Goal: Information Seeking & Learning: Learn about a topic

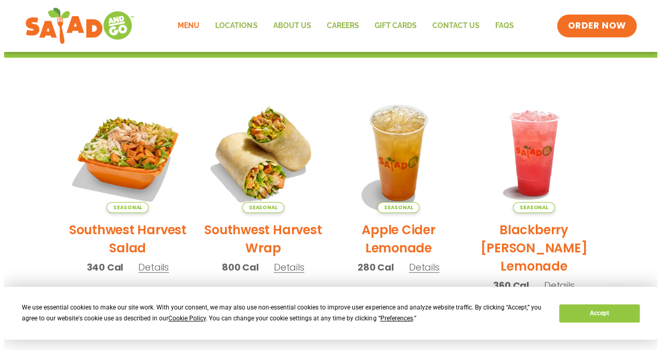
scroll to position [208, 0]
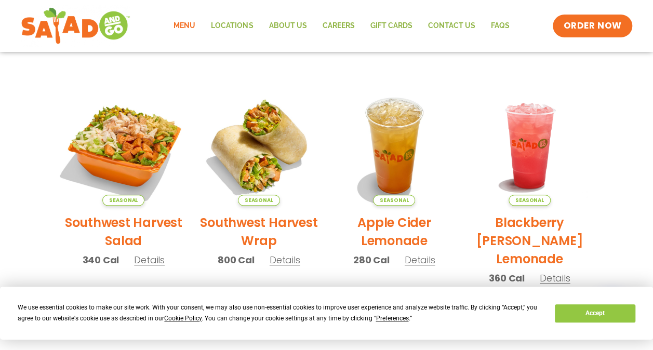
click at [142, 144] on img at bounding box center [123, 145] width 141 height 141
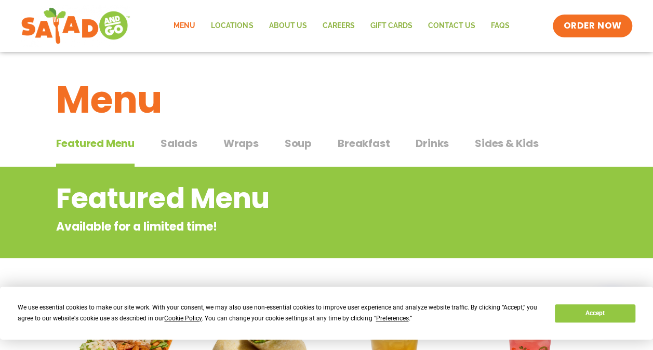
click at [170, 140] on span "Salads" at bounding box center [179, 144] width 37 height 16
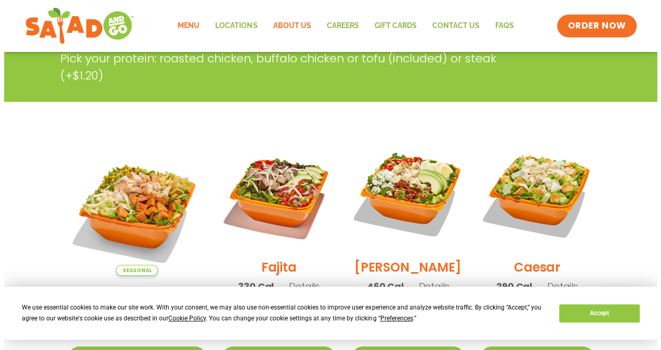
scroll to position [260, 0]
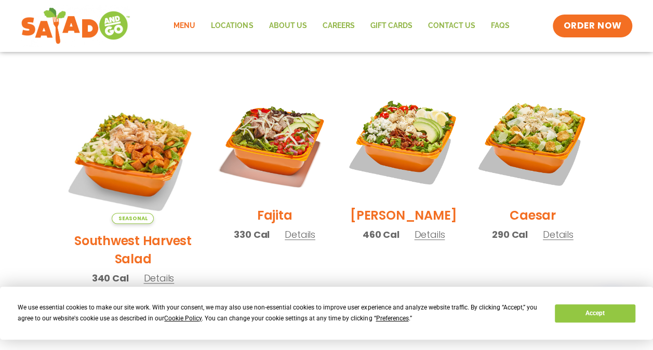
click at [285, 241] on span "Details" at bounding box center [300, 234] width 31 height 13
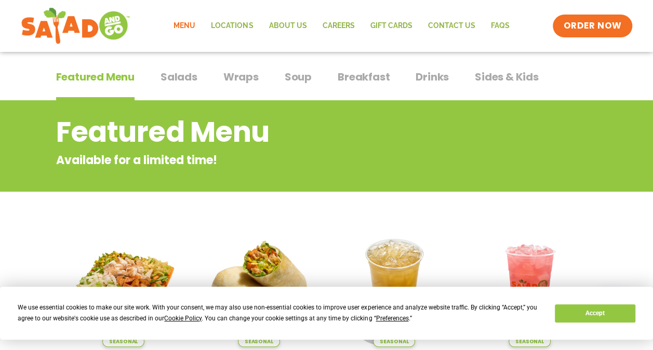
scroll to position [62, 0]
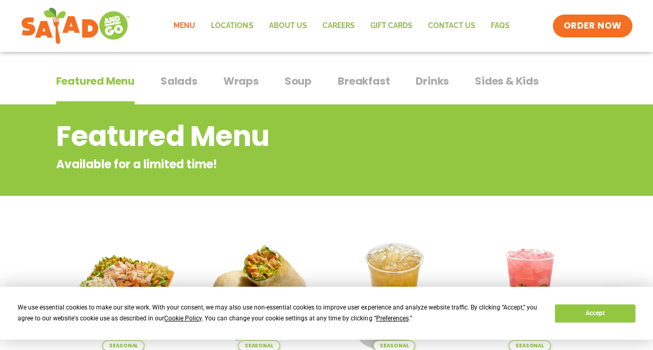
click at [182, 79] on span "Salads" at bounding box center [179, 81] width 37 height 16
click at [182, 80] on span "Salads" at bounding box center [179, 81] width 37 height 16
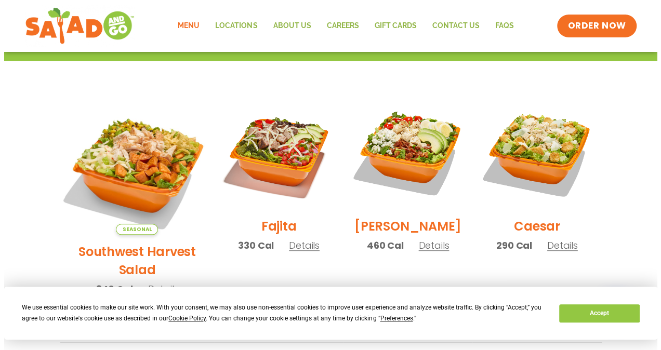
scroll to position [270, 0]
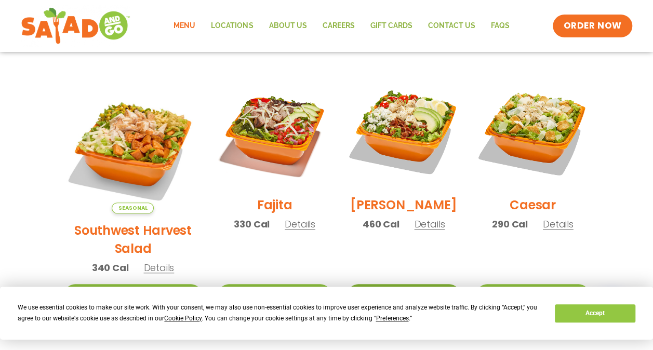
click at [374, 284] on link "Start Your Order" at bounding box center [403, 295] width 113 height 22
click at [424, 231] on span "Details" at bounding box center [429, 224] width 31 height 13
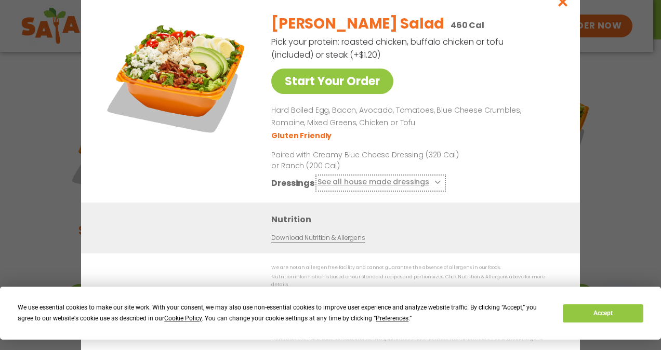
click at [329, 188] on button "See all house made dressings" at bounding box center [380, 183] width 126 height 13
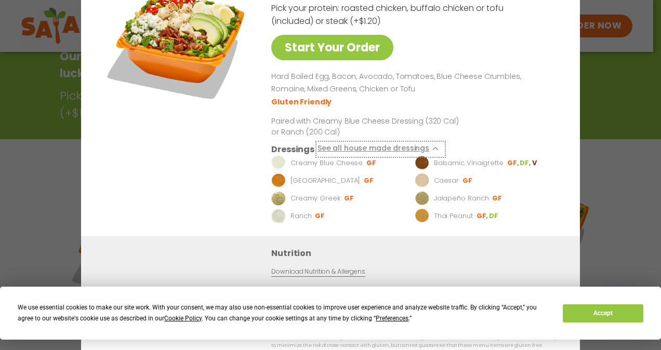
scroll to position [62, 0]
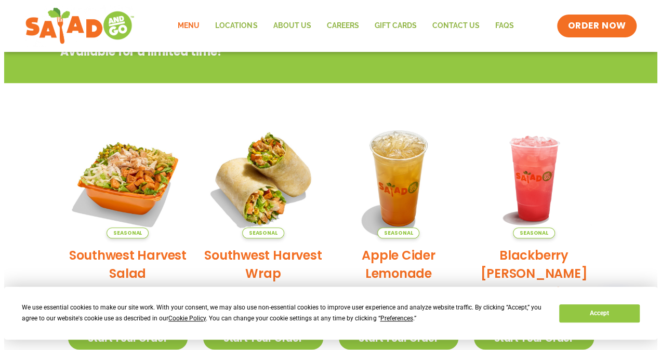
scroll to position [208, 0]
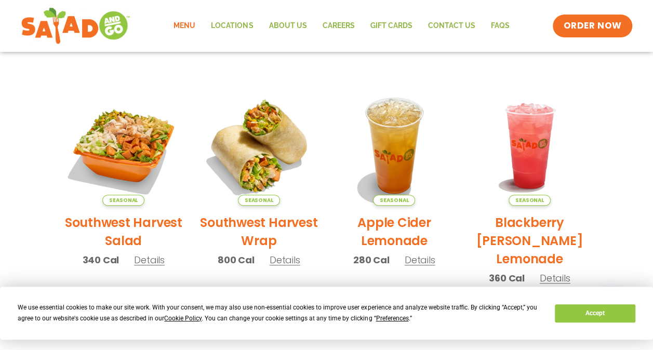
click at [148, 266] on span "Details" at bounding box center [149, 260] width 31 height 13
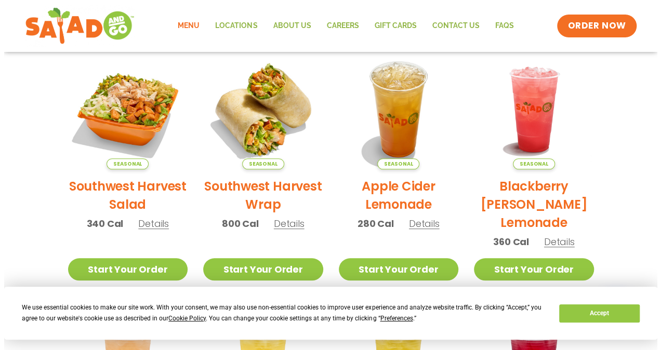
scroll to position [260, 0]
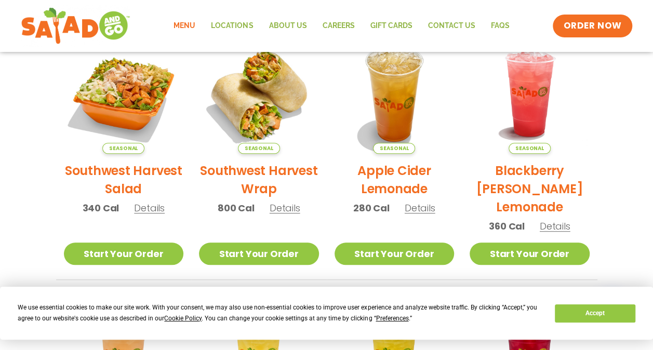
click at [145, 209] on span "Details" at bounding box center [149, 208] width 31 height 13
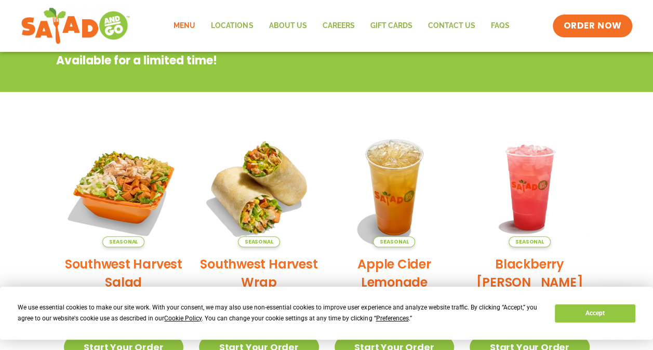
scroll to position [218, 0]
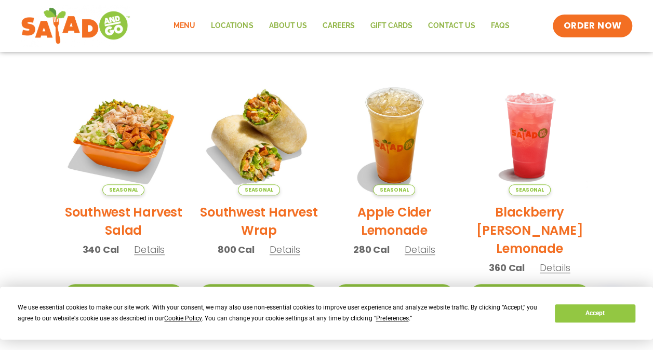
click at [141, 253] on span "Details" at bounding box center [149, 249] width 31 height 13
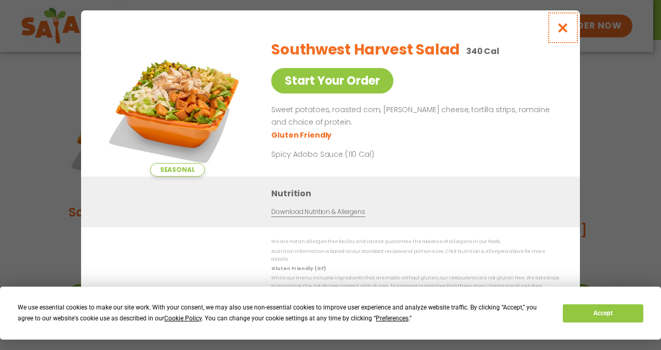
drag, startPoint x: 561, startPoint y: 28, endPoint x: 550, endPoint y: 45, distance: 20.2
click at [559, 31] on icon "Close modal" at bounding box center [563, 27] width 13 height 11
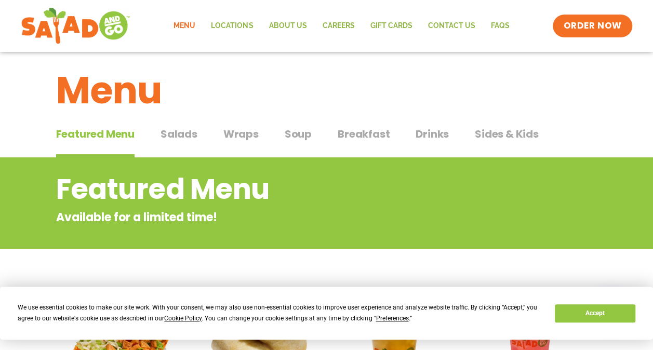
scroll to position [0, 0]
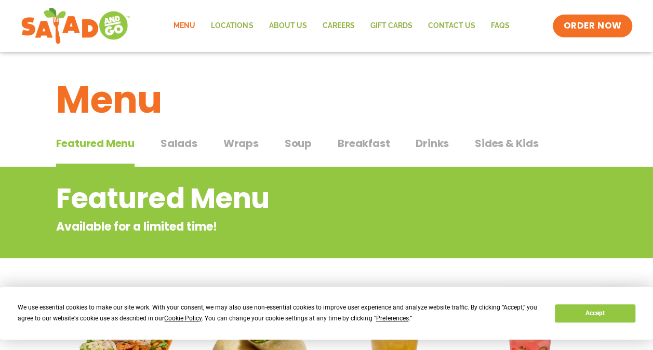
click at [181, 141] on span "Salads" at bounding box center [179, 144] width 37 height 16
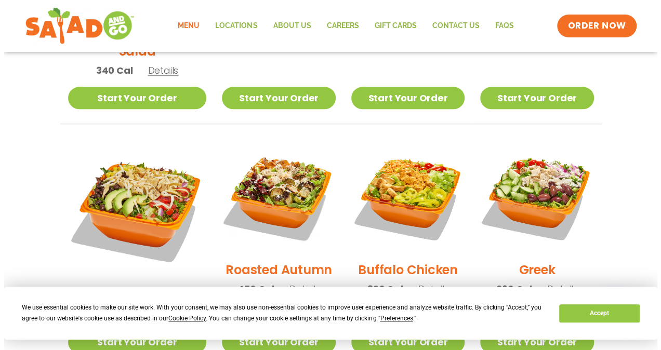
scroll to position [520, 0]
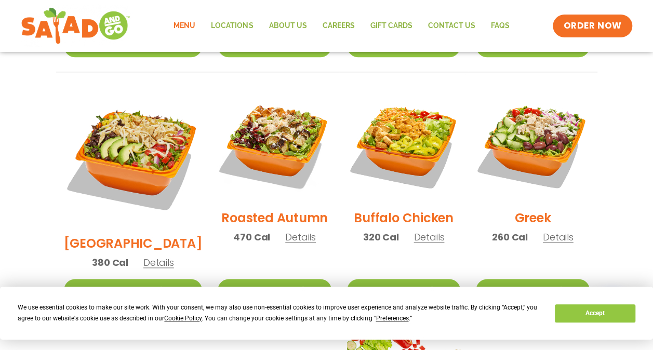
click at [285, 231] on span "Details" at bounding box center [300, 237] width 31 height 13
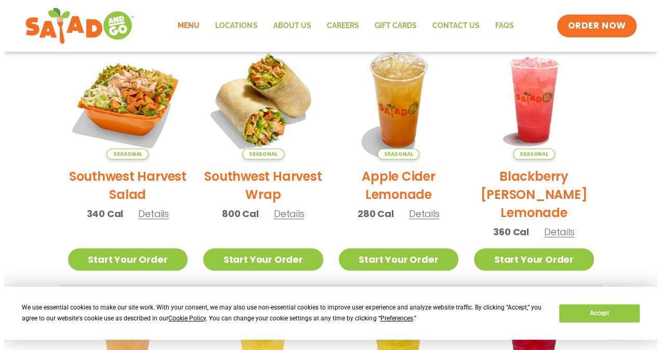
scroll to position [270, 0]
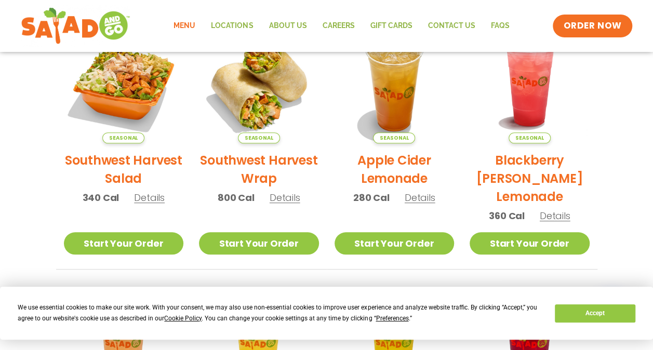
click at [148, 201] on span "Details" at bounding box center [149, 197] width 31 height 13
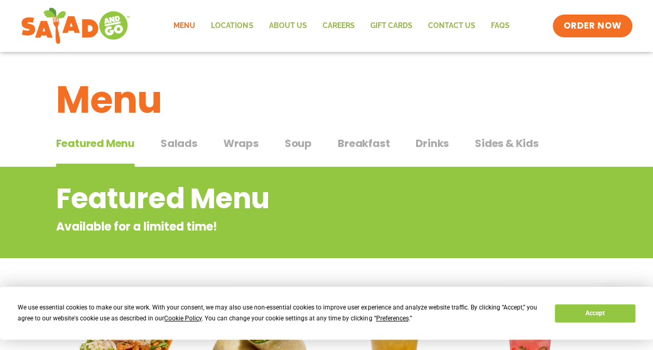
click at [172, 145] on span "Salads" at bounding box center [179, 144] width 37 height 16
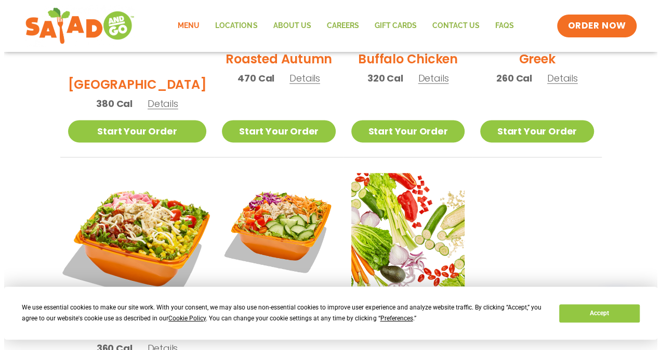
scroll to position [727, 0]
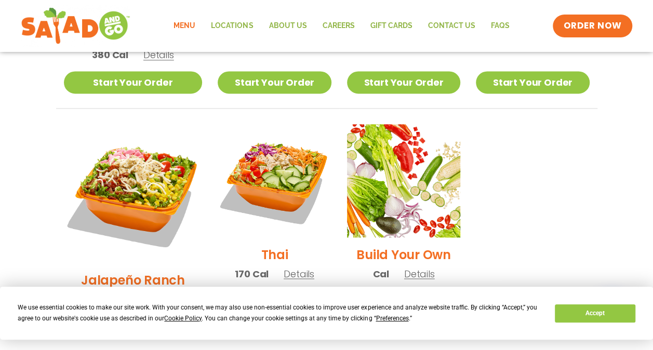
click at [408, 267] on span "Details" at bounding box center [419, 273] width 31 height 13
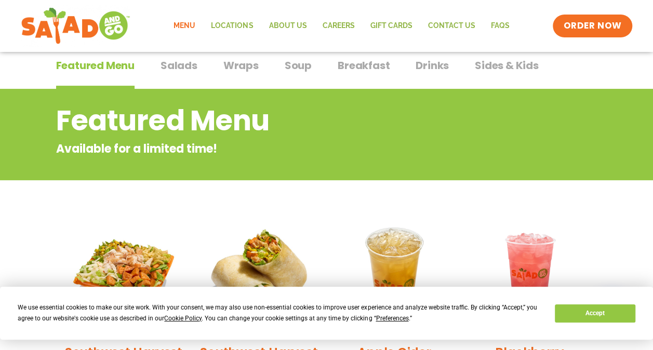
scroll to position [52, 0]
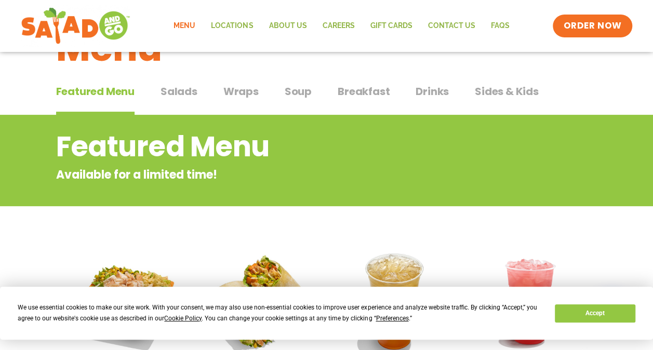
click at [300, 92] on span "Soup" at bounding box center [298, 92] width 27 height 16
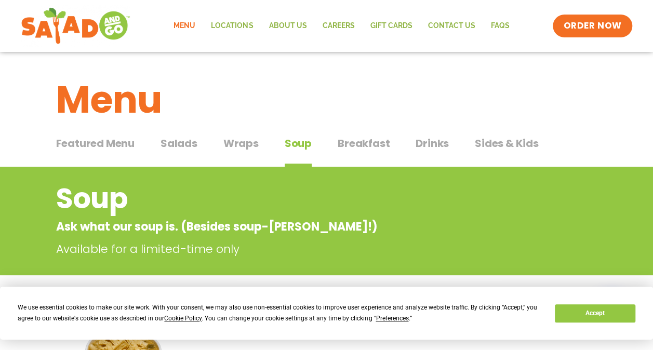
click at [361, 138] on span "Breakfast" at bounding box center [364, 144] width 52 height 16
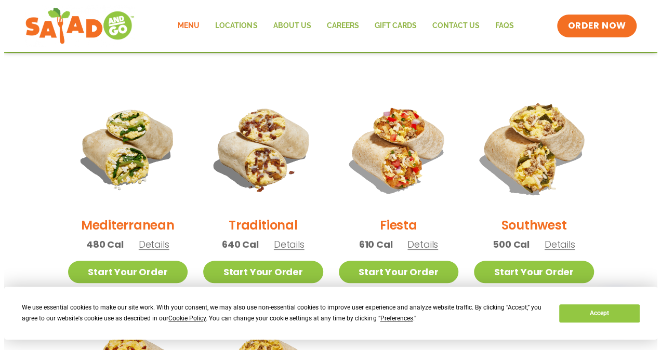
scroll to position [249, 0]
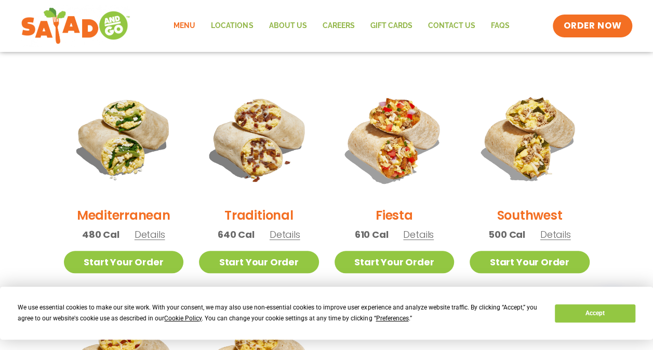
click at [550, 237] on span "Details" at bounding box center [555, 234] width 31 height 13
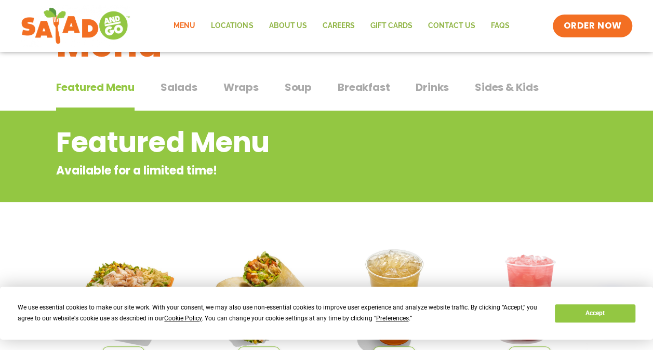
scroll to position [52, 0]
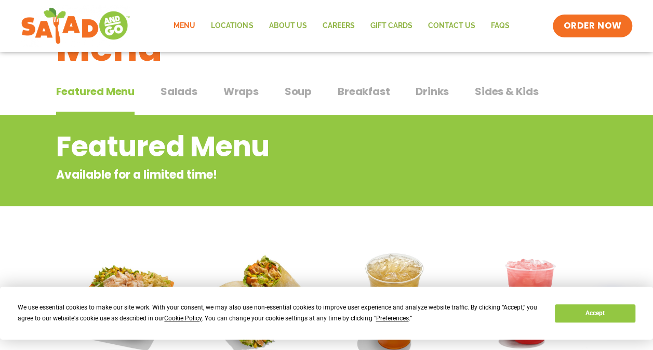
click at [426, 94] on span "Drinks" at bounding box center [432, 92] width 33 height 16
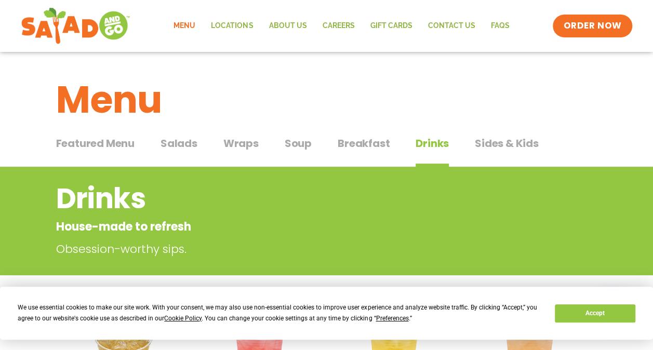
click at [300, 143] on span "Soup" at bounding box center [298, 144] width 27 height 16
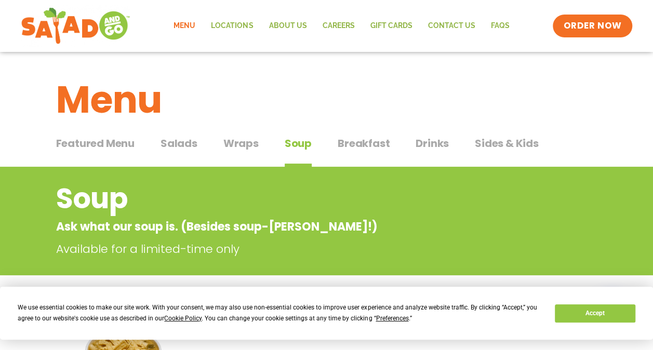
click at [290, 142] on span "Soup" at bounding box center [298, 144] width 27 height 16
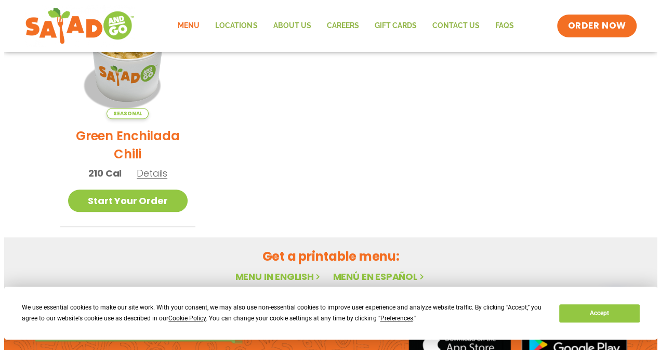
scroll to position [364, 0]
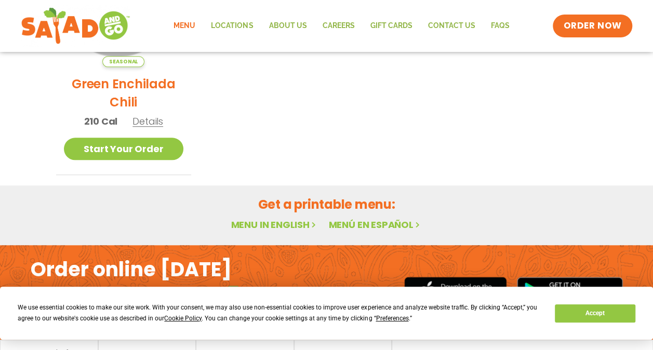
click at [150, 126] on span "Details" at bounding box center [148, 121] width 31 height 13
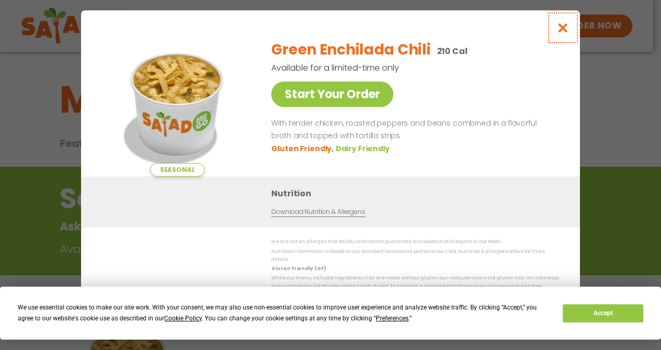
click at [564, 33] on icon "Close modal" at bounding box center [563, 27] width 13 height 11
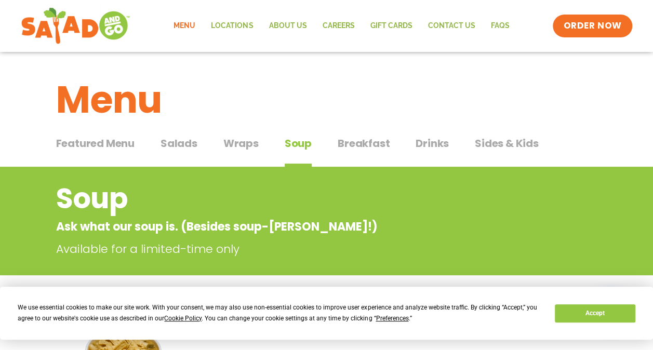
click at [237, 144] on span "Wraps" at bounding box center [240, 144] width 35 height 16
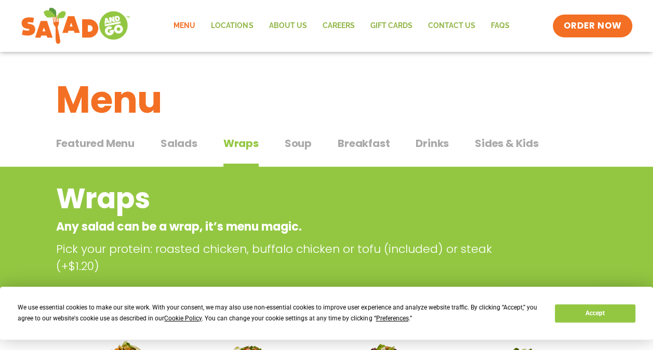
click at [178, 141] on span "Salads" at bounding box center [179, 144] width 37 height 16
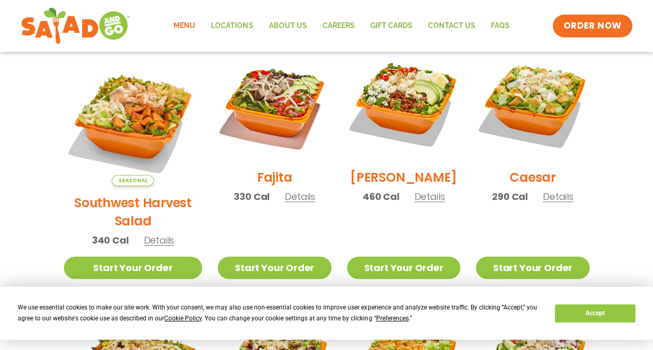
scroll to position [312, 0]
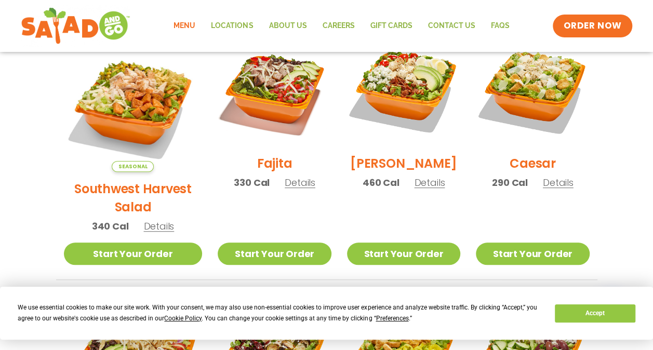
click at [146, 220] on span "Details" at bounding box center [158, 226] width 31 height 13
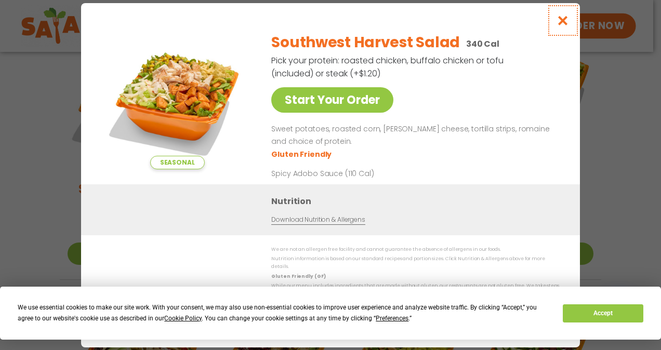
click at [563, 24] on icon "Close modal" at bounding box center [563, 20] width 13 height 11
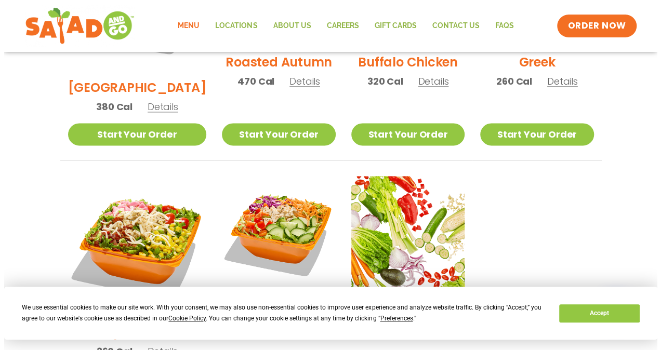
scroll to position [727, 0]
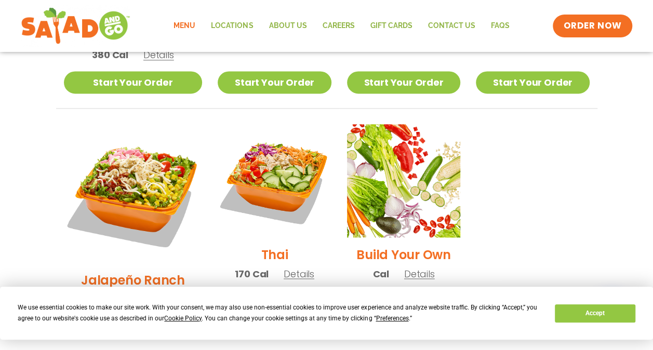
click at [284, 267] on span "Details" at bounding box center [299, 273] width 31 height 13
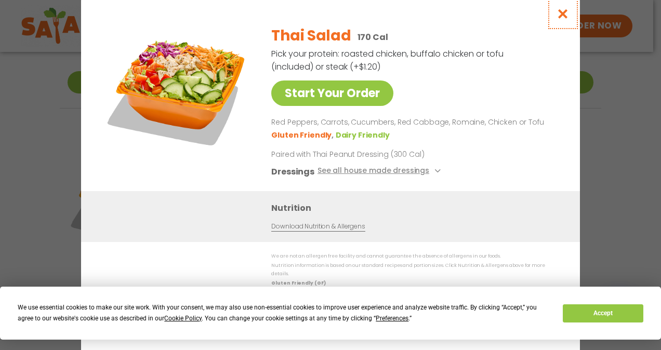
click at [564, 17] on icon "Close modal" at bounding box center [563, 13] width 13 height 11
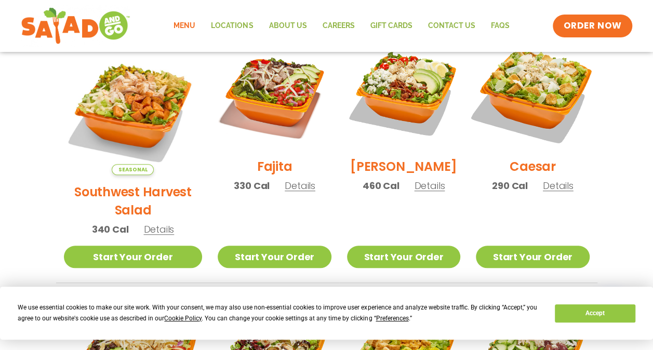
scroll to position [257, 0]
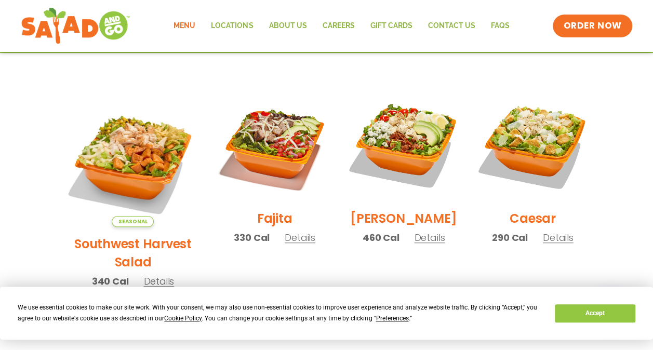
click at [285, 244] on span "Details" at bounding box center [300, 237] width 31 height 13
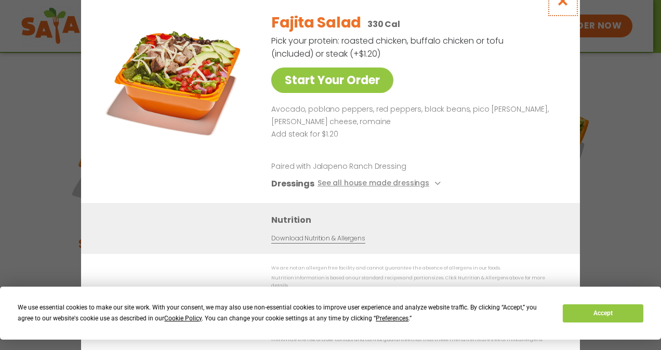
click at [562, 6] on icon "Close modal" at bounding box center [563, 0] width 13 height 11
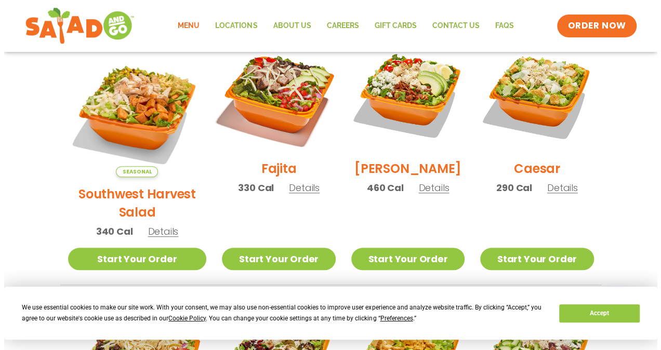
scroll to position [309, 0]
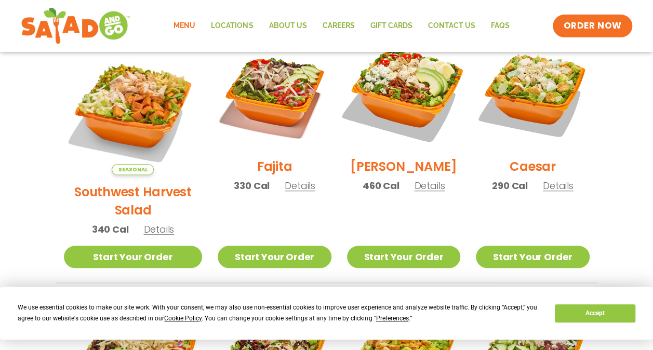
click at [408, 105] on img at bounding box center [403, 93] width 133 height 133
